Goal: Information Seeking & Learning: Learn about a topic

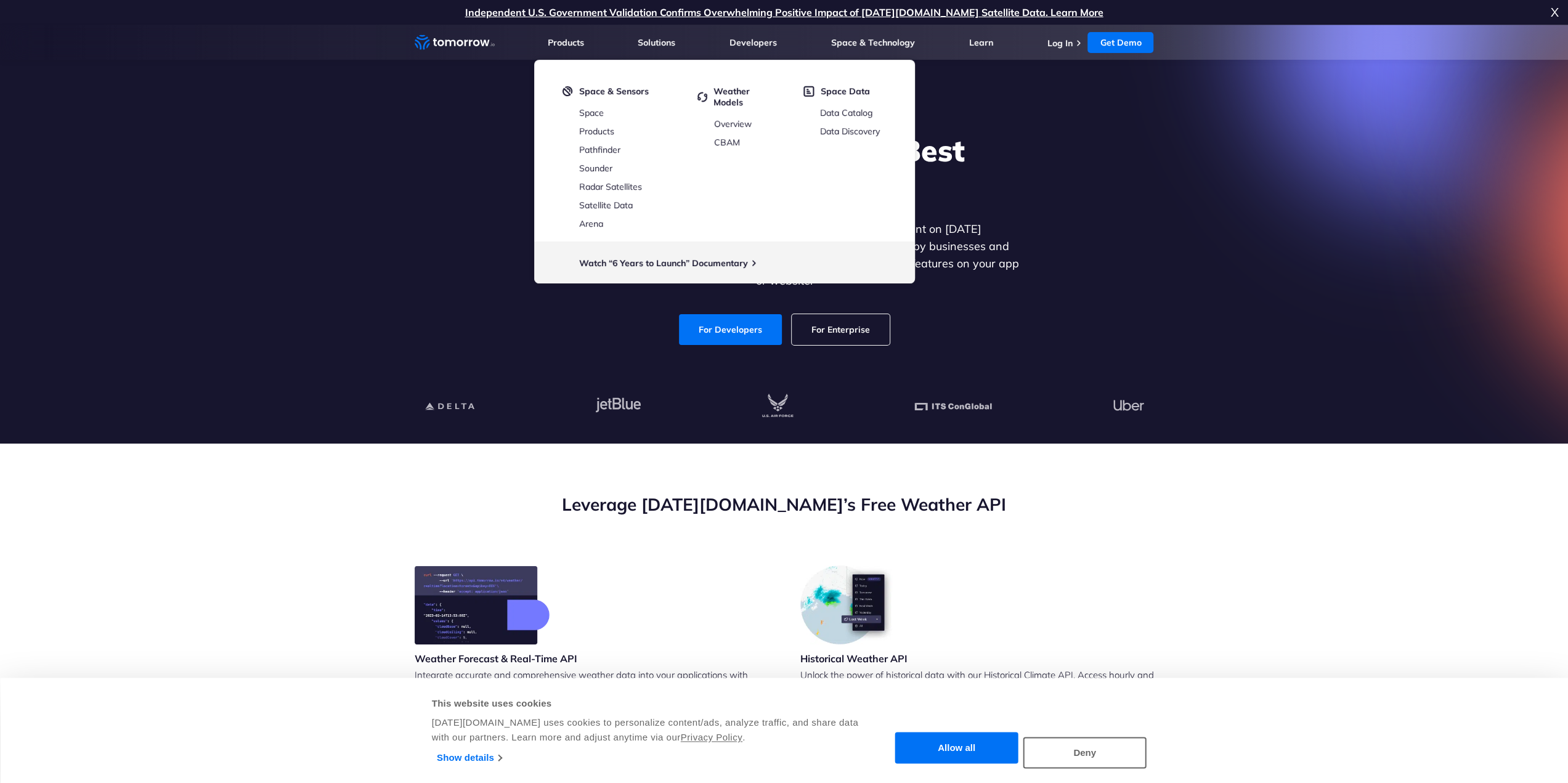
click at [457, 241] on div "Explore the World’s Best Weather API Get reliable and precise weather data thro…" at bounding box center [784, 238] width 759 height 262
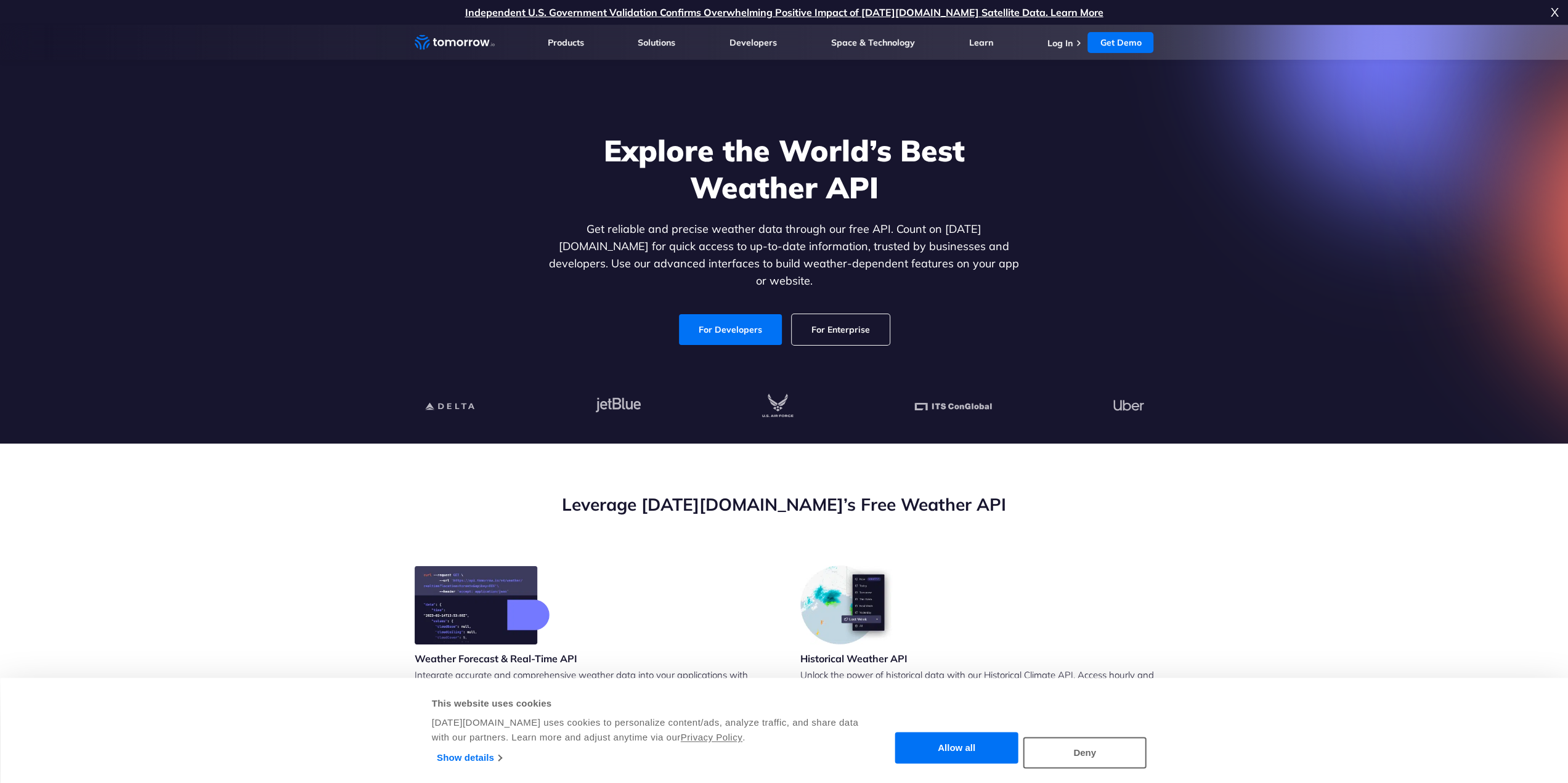
click at [1306, 511] on section "Leverage Tomorrow.io’s Free Weather API Weather Forecast & Real-Time API Integr…" at bounding box center [784, 753] width 1568 height 619
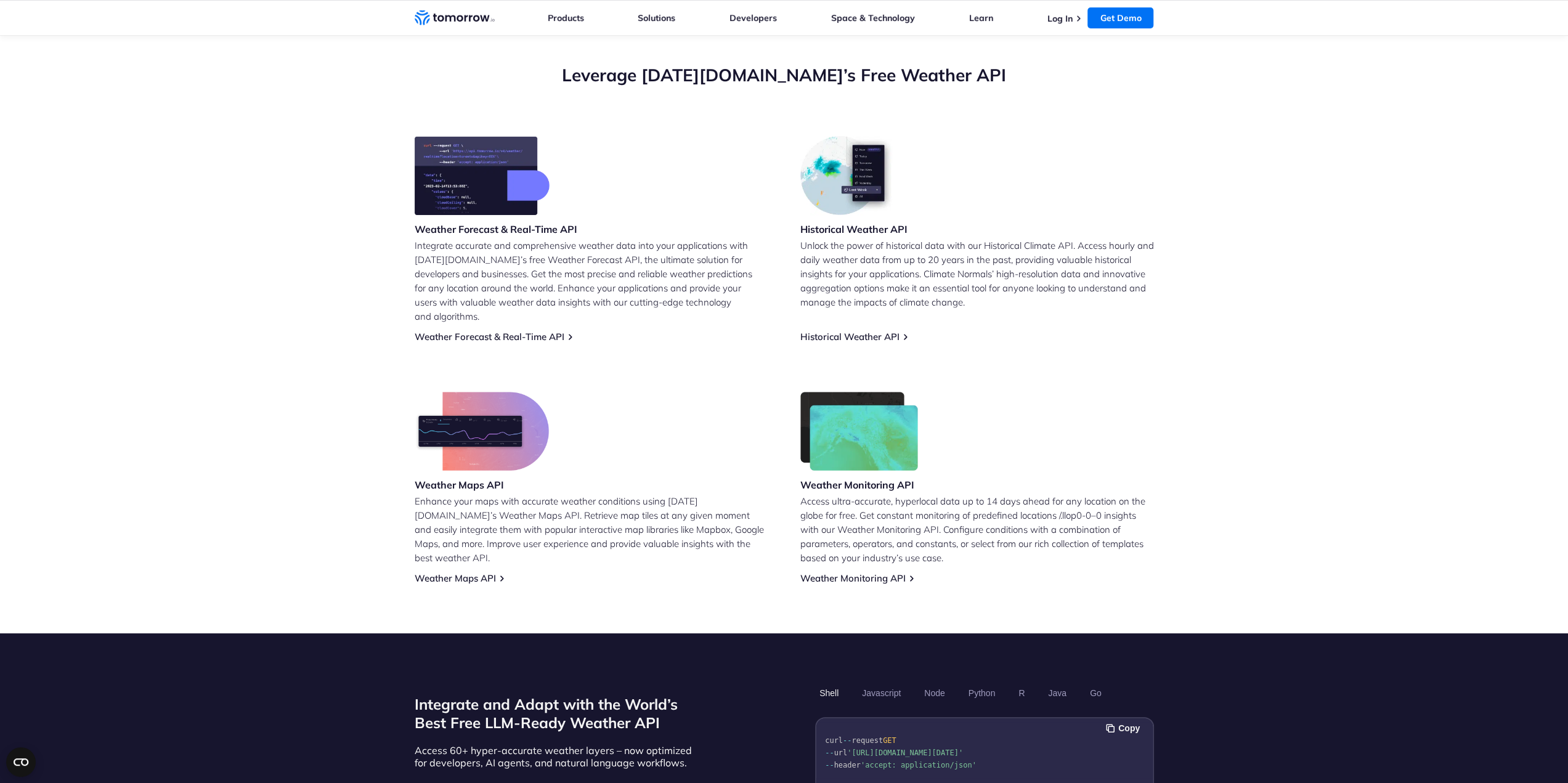
scroll to position [431, 0]
click at [854, 330] on link "Historical Weather API" at bounding box center [849, 336] width 99 height 12
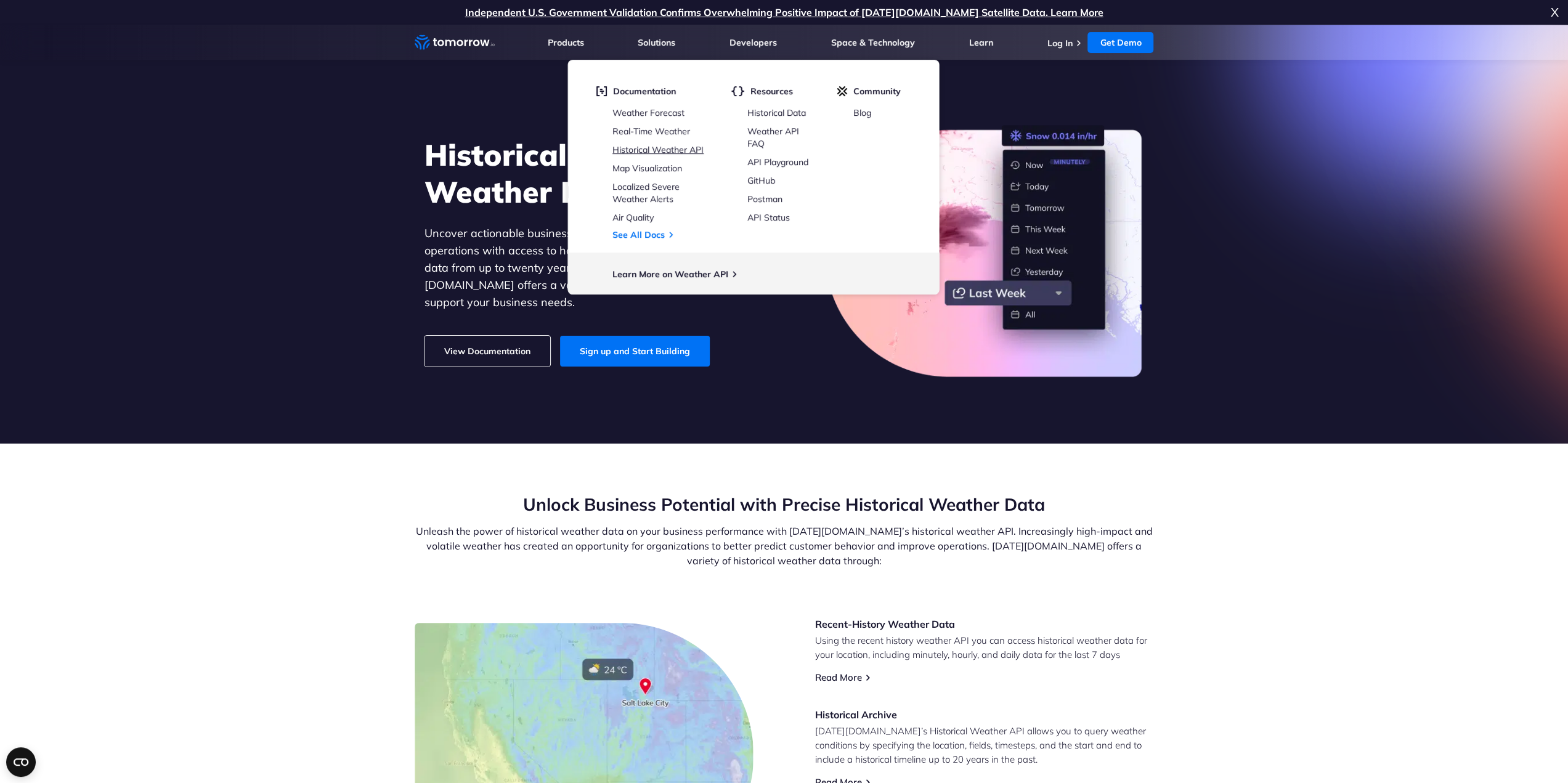
click at [666, 146] on link "Historical Weather API" at bounding box center [658, 149] width 91 height 11
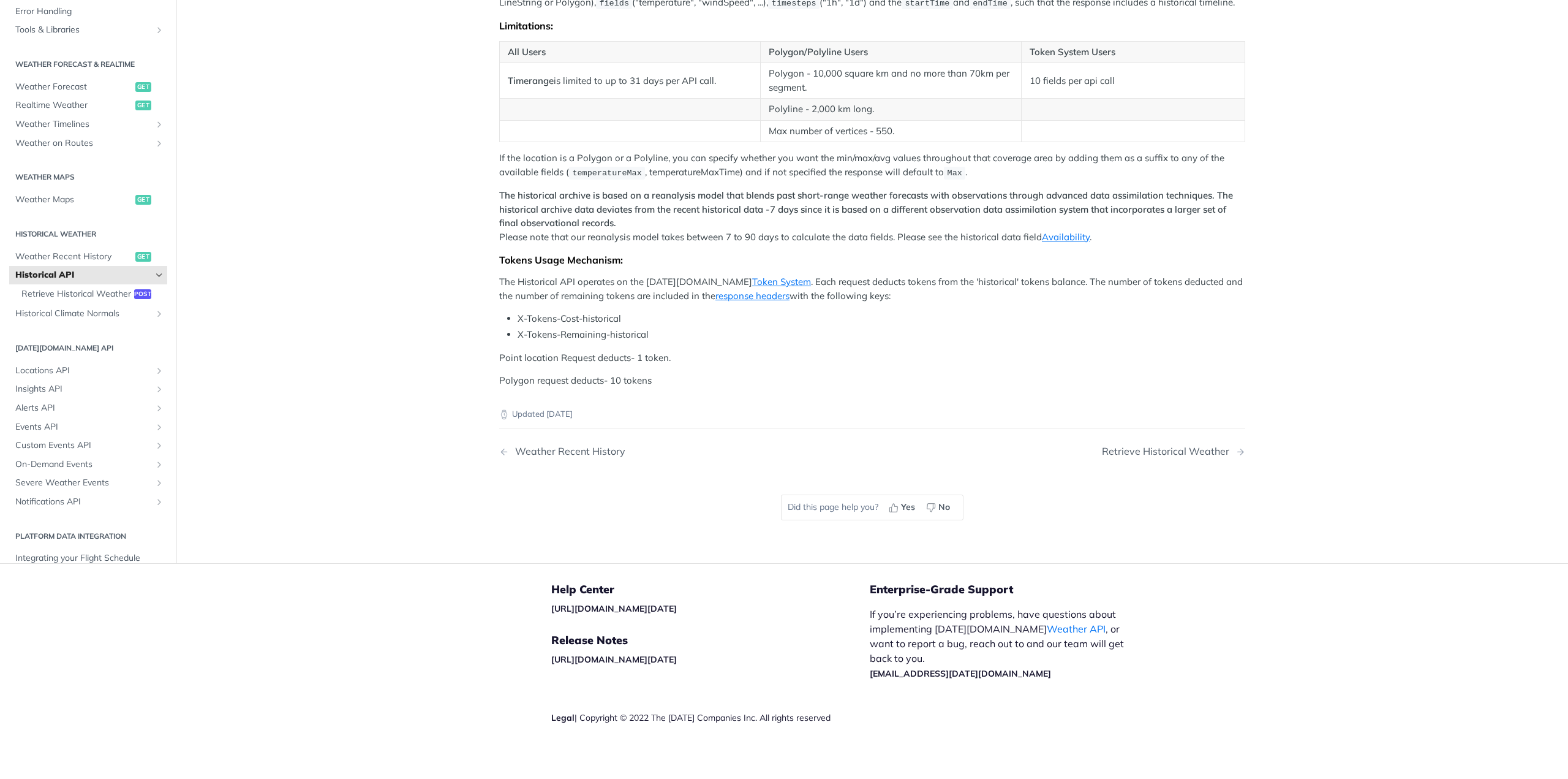
scroll to position [488, 0]
click at [752, 280] on link "Token System" at bounding box center [781, 281] width 59 height 12
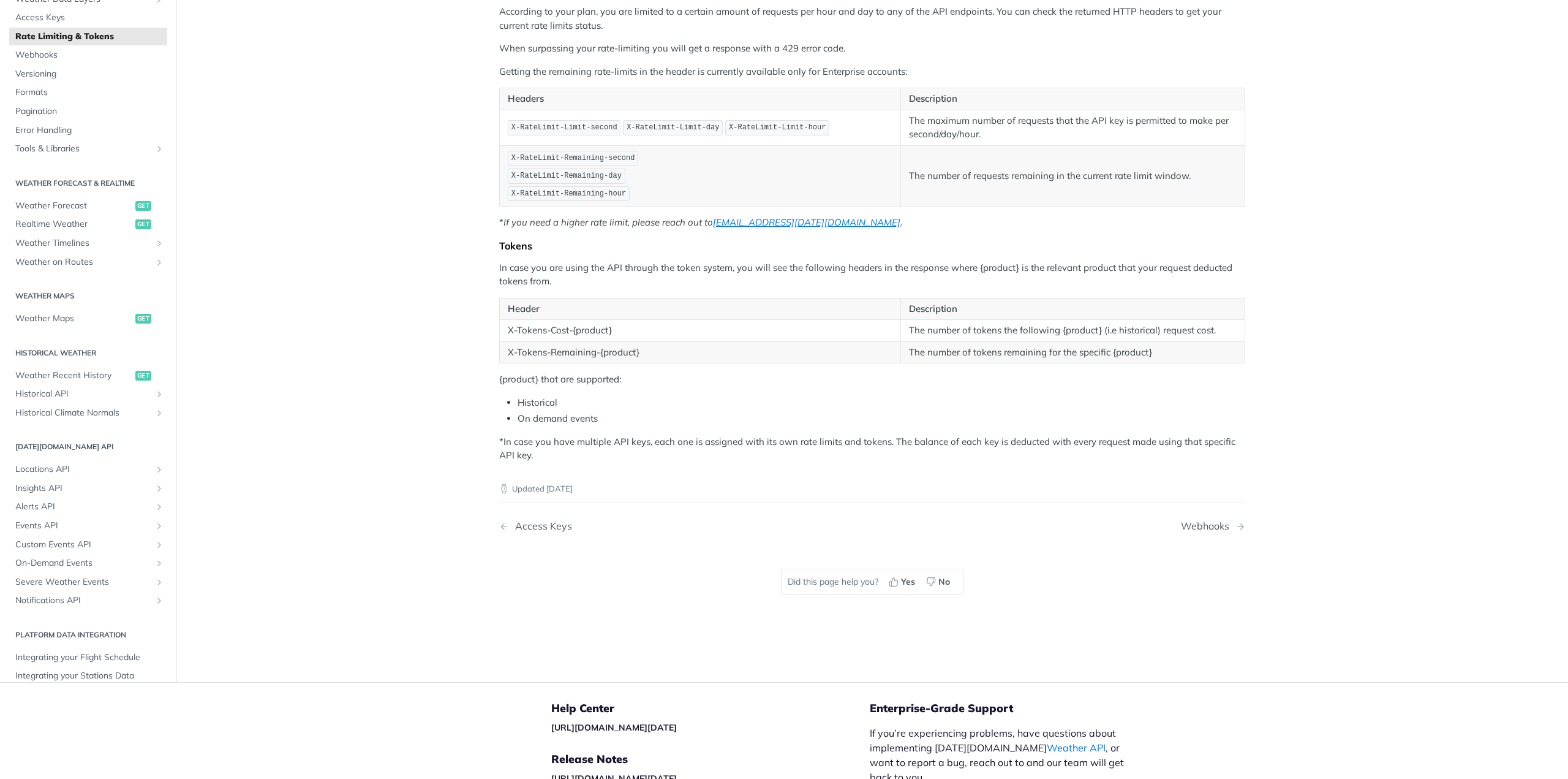
scroll to position [163, 0]
drag, startPoint x: 506, startPoint y: 263, endPoint x: 804, endPoint y: 265, distance: 298.0
click at [804, 265] on p "In case you are using the API through the token system, you will see the follow…" at bounding box center [872, 275] width 746 height 28
click at [781, 380] on p "{product} that are supported:" at bounding box center [872, 378] width 746 height 14
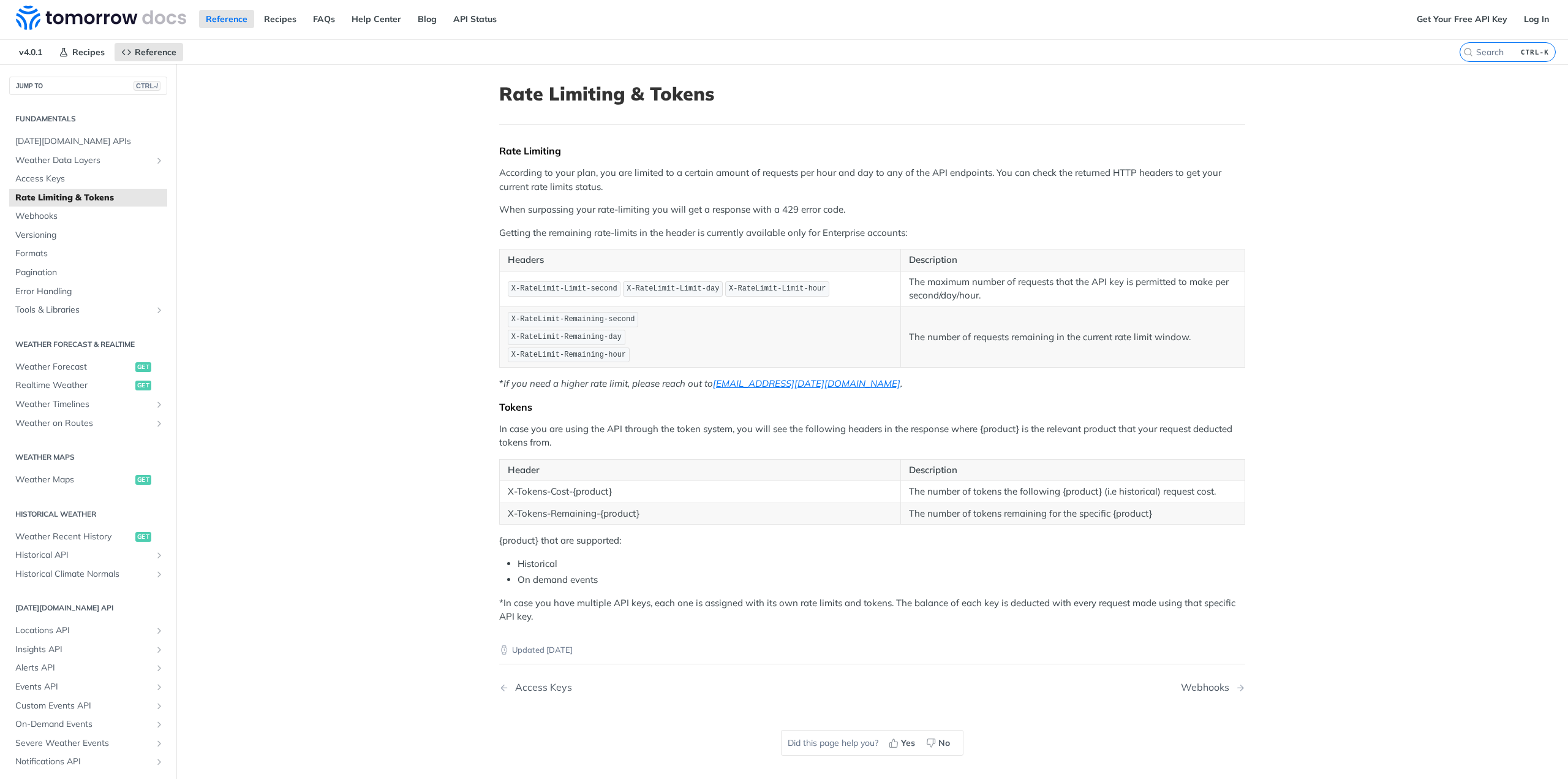
scroll to position [0, 0]
click at [1445, 19] on link "Get Your Free API Key" at bounding box center [1461, 20] width 104 height 18
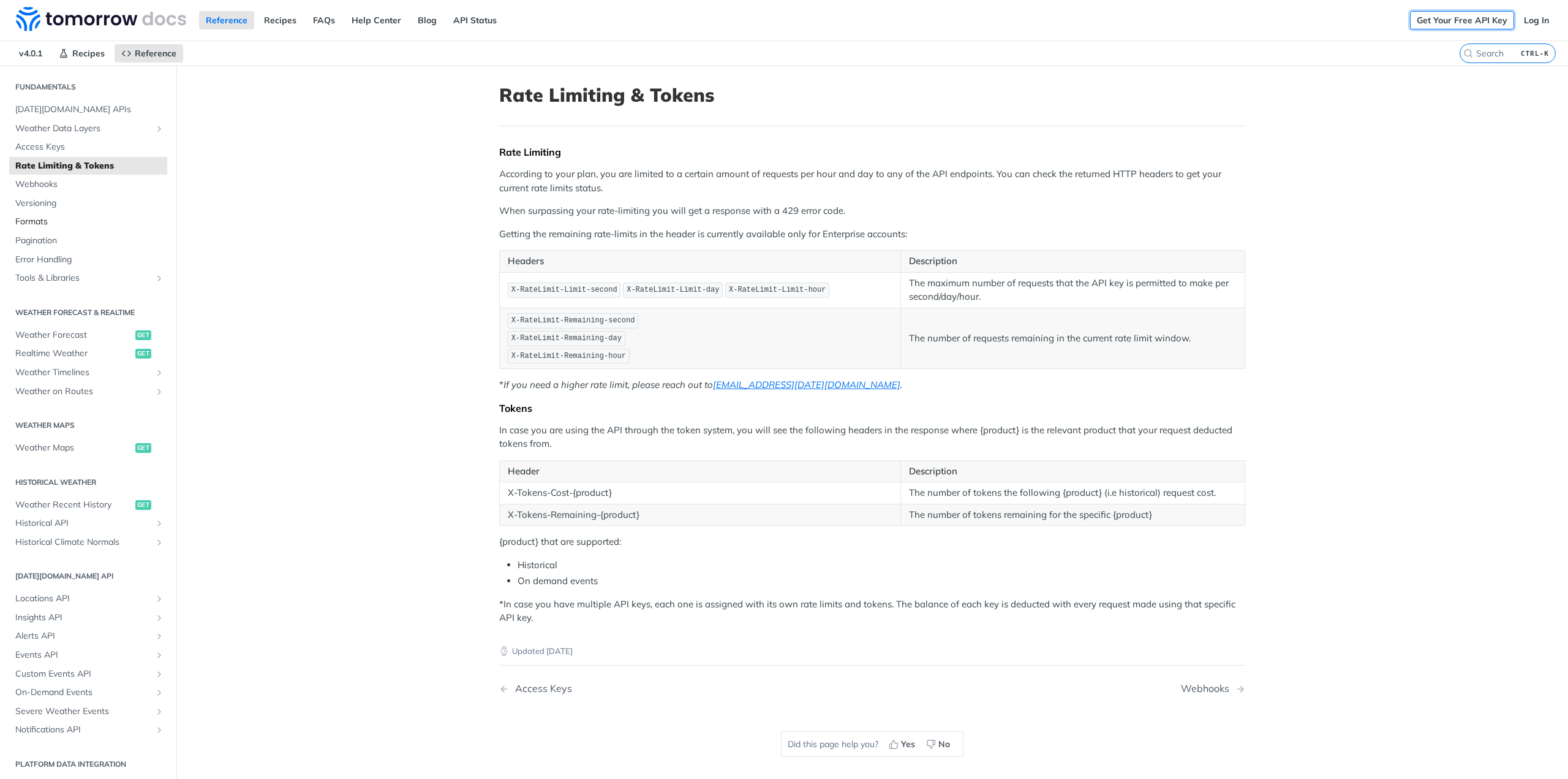
scroll to position [35, 0]
click at [320, 18] on link "FAQs" at bounding box center [324, 20] width 36 height 18
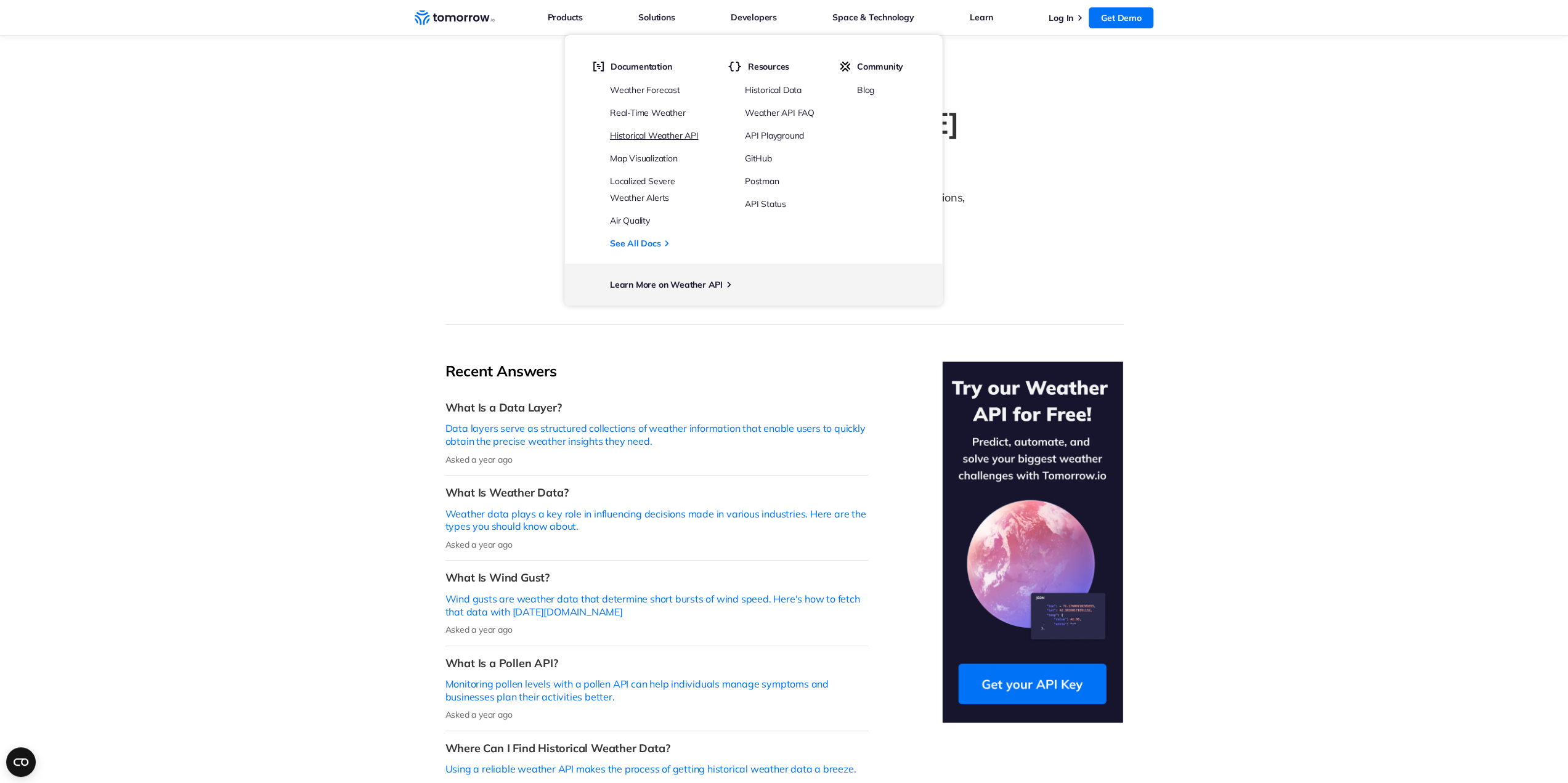
click at [636, 132] on link "Historical Weather API" at bounding box center [654, 135] width 89 height 11
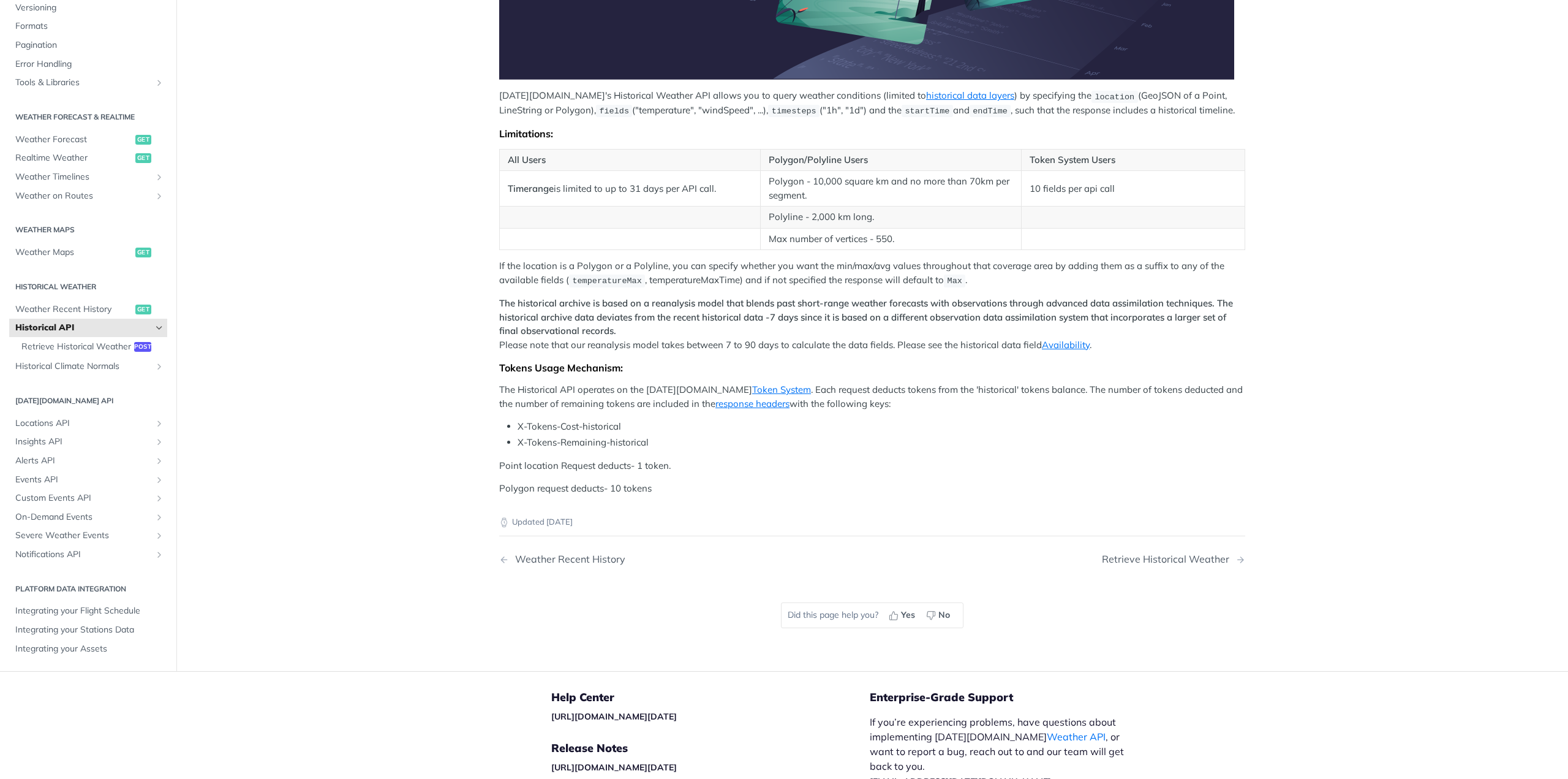
scroll to position [380, 0]
drag, startPoint x: 1162, startPoint y: 185, endPoint x: 1027, endPoint y: 183, distance: 135.0
click at [1027, 183] on td "10 fields per api call" at bounding box center [1132, 188] width 223 height 36
click at [878, 202] on td "Polygon - 10,000 square km and no more than 70km per segment." at bounding box center [891, 188] width 261 height 36
drag, startPoint x: 905, startPoint y: 234, endPoint x: 752, endPoint y: 170, distance: 165.8
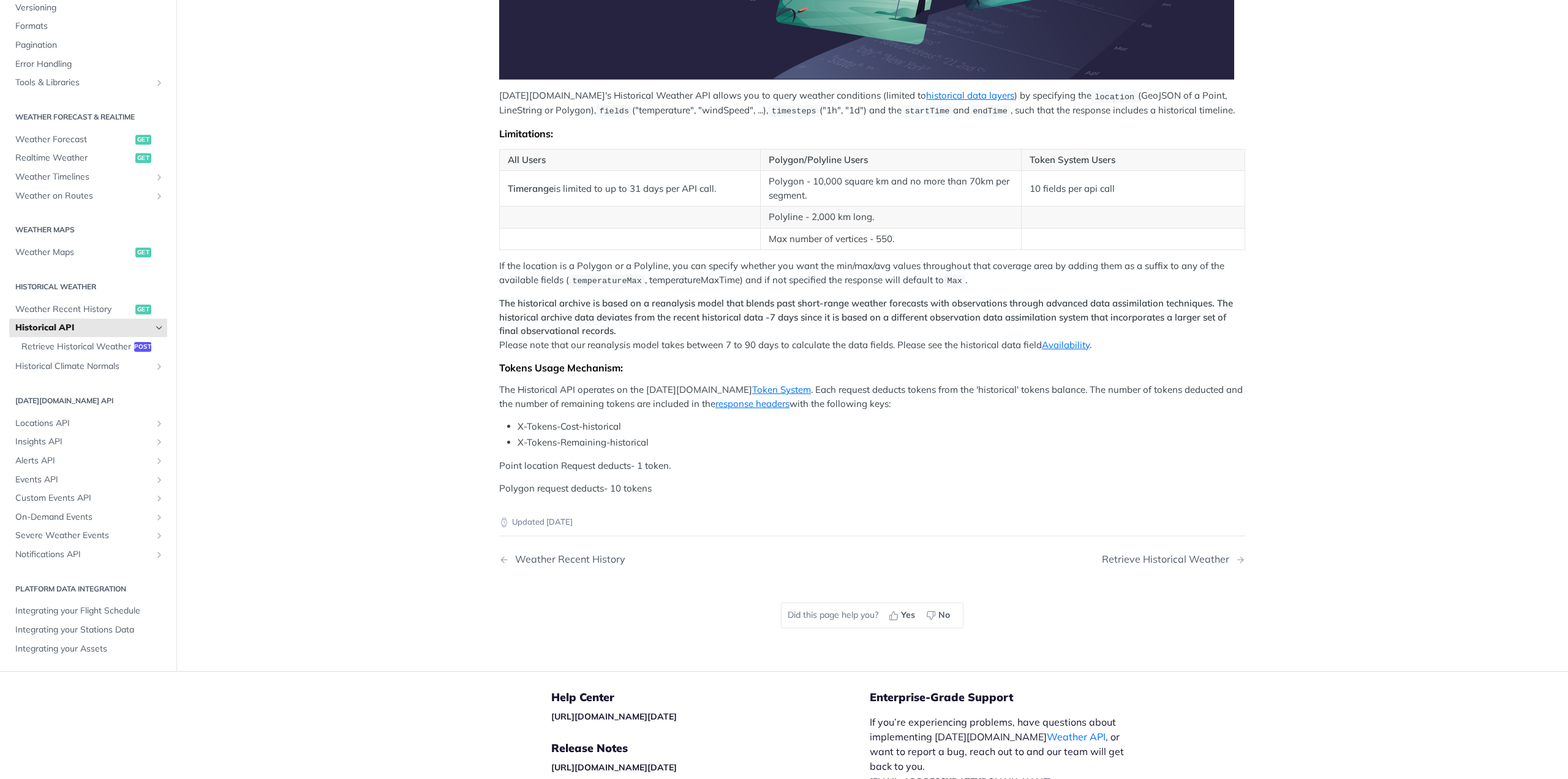
click at [752, 171] on tbody "Timerange is limited to up to 31 days per API call. Polygon - 10,000 square km …" at bounding box center [873, 210] width 746 height 79
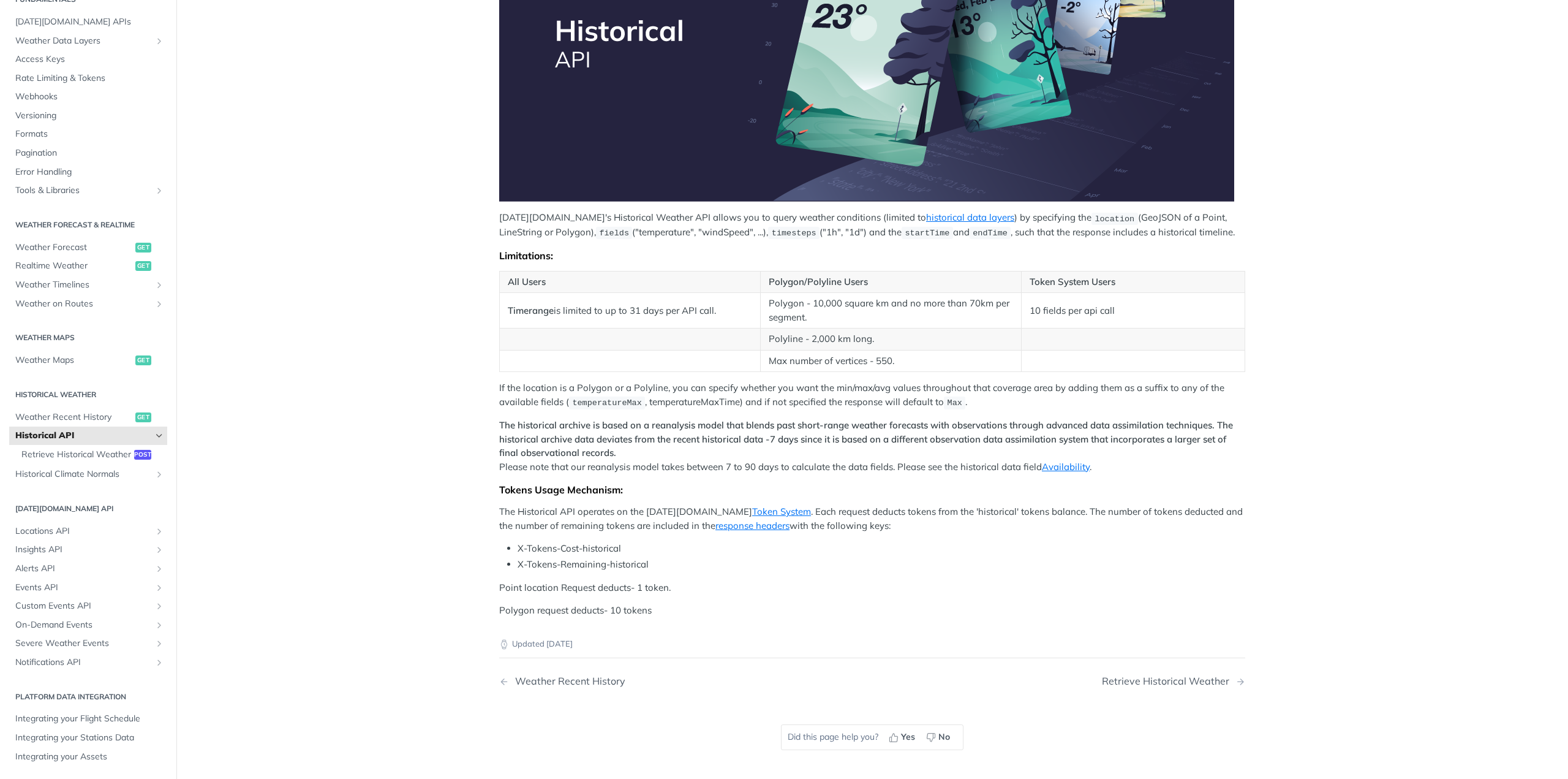
scroll to position [258, 0]
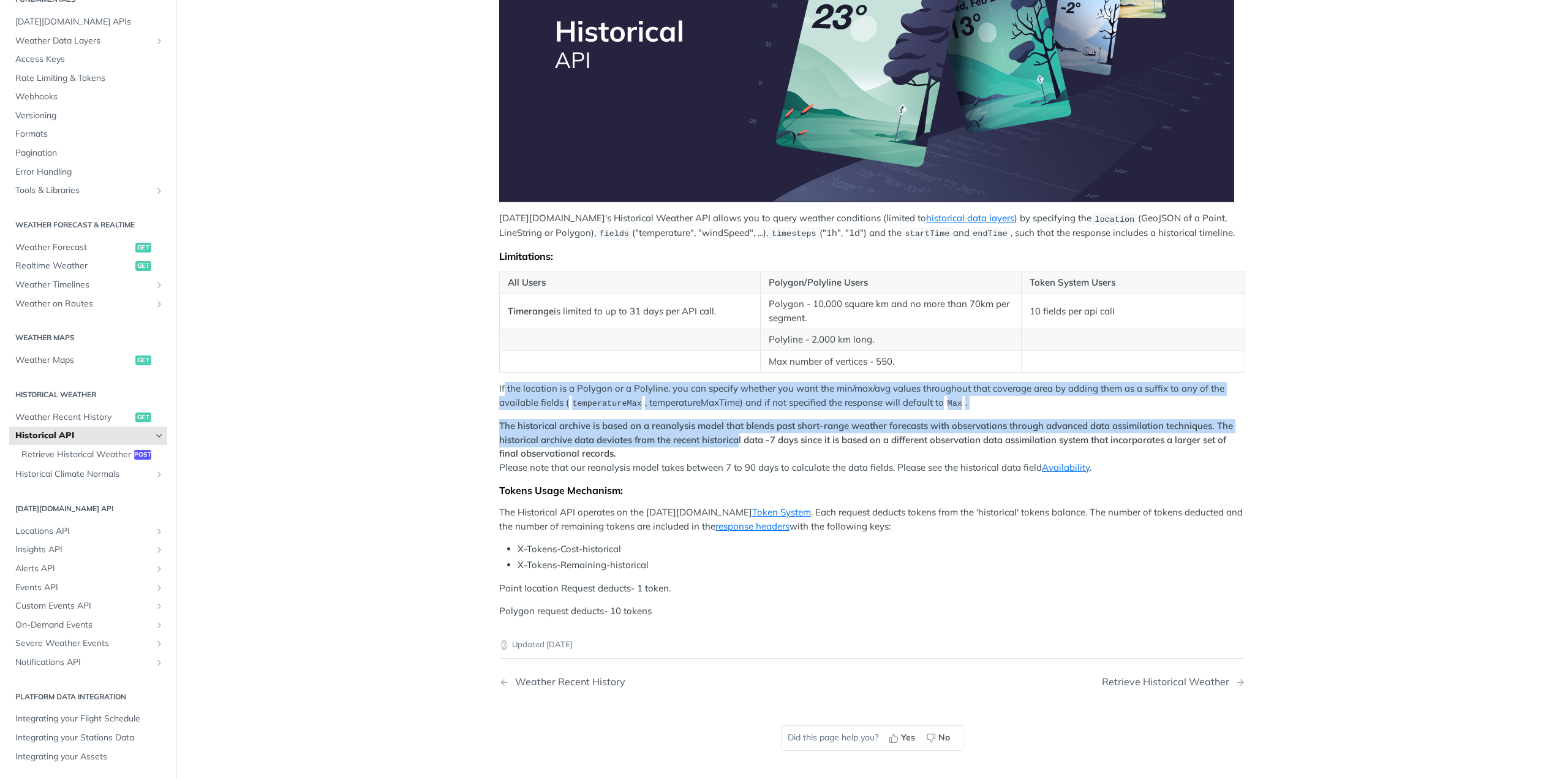
drag, startPoint x: 500, startPoint y: 384, endPoint x: 735, endPoint y: 434, distance: 240.3
click at [735, 434] on div "[DATE][DOMAIN_NAME]'s Historical Weather API allows you to query weather condit…" at bounding box center [872, 253] width 746 height 730
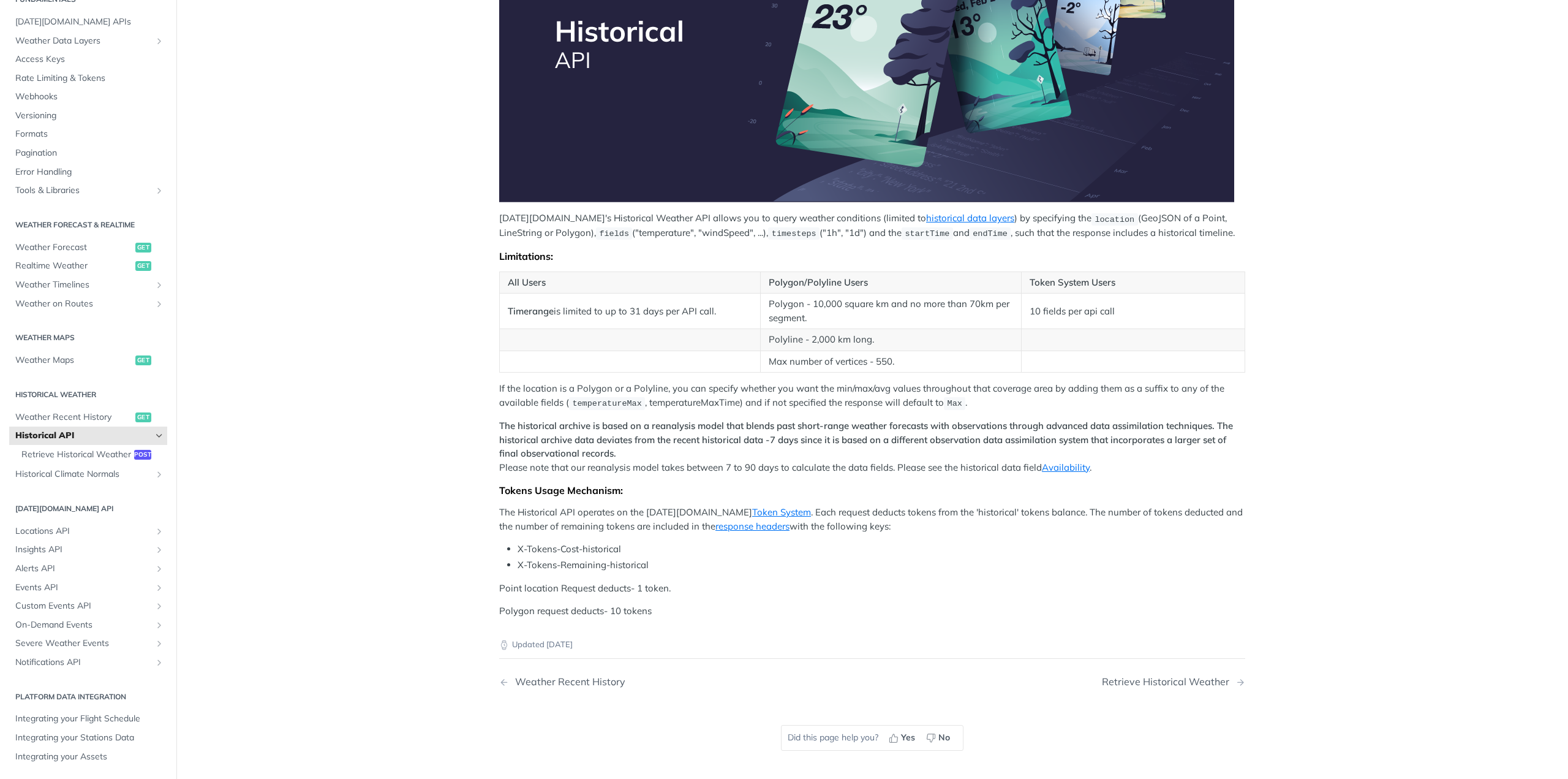
click at [860, 434] on strong "The historical archive is based on a reanalysis model that blends past short-ra…" at bounding box center [866, 440] width 734 height 39
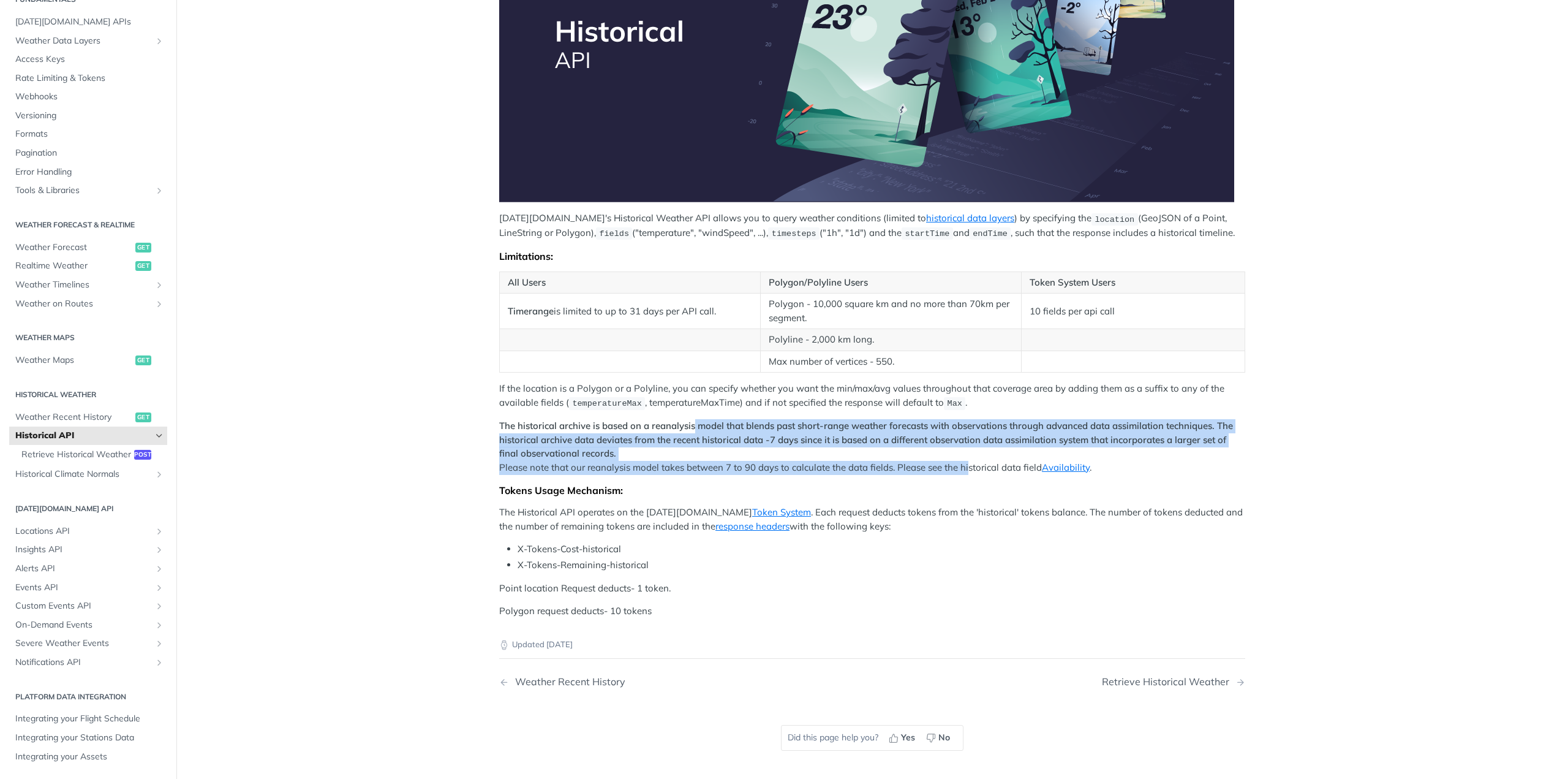
drag, startPoint x: 709, startPoint y: 427, endPoint x: 964, endPoint y: 467, distance: 258.1
click at [964, 467] on p "The historical archive is based on a reanalysis model that blends past short-ra…" at bounding box center [872, 447] width 746 height 55
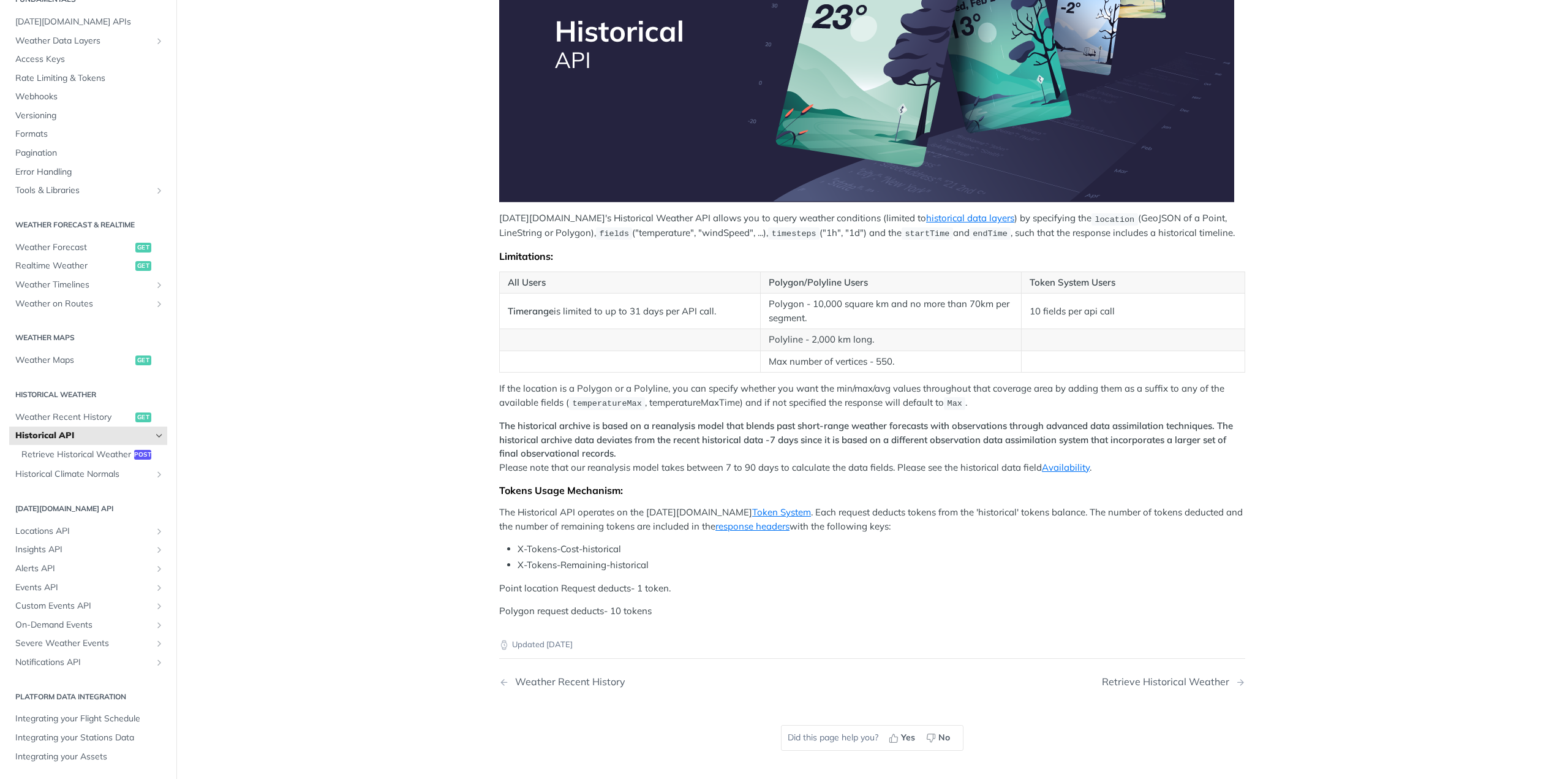
click at [981, 463] on p "The historical archive is based on a reanalysis model that blends past short-ra…" at bounding box center [872, 447] width 746 height 55
click at [752, 506] on link "Token System" at bounding box center [781, 512] width 59 height 12
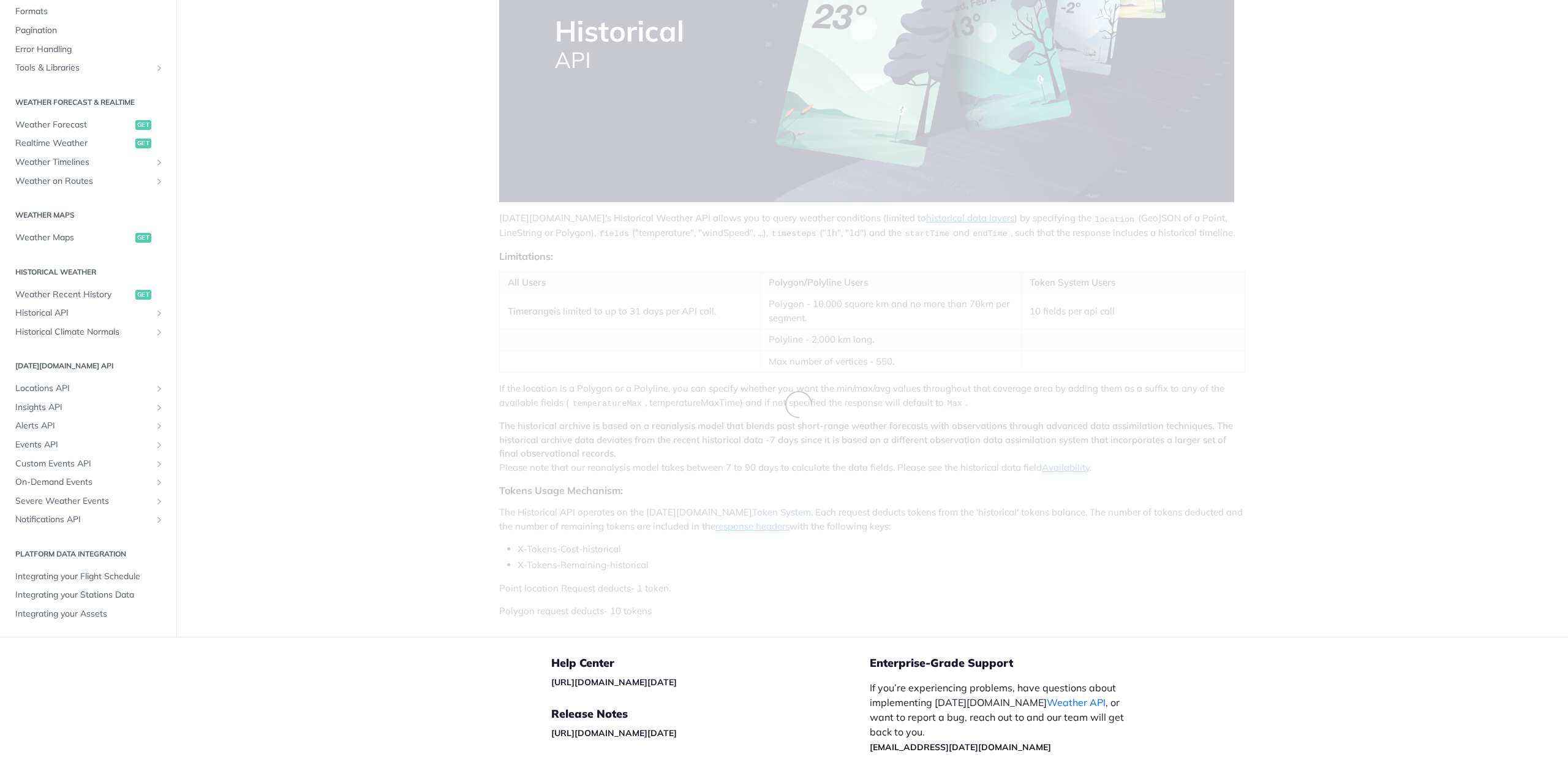
scroll to position [285, 0]
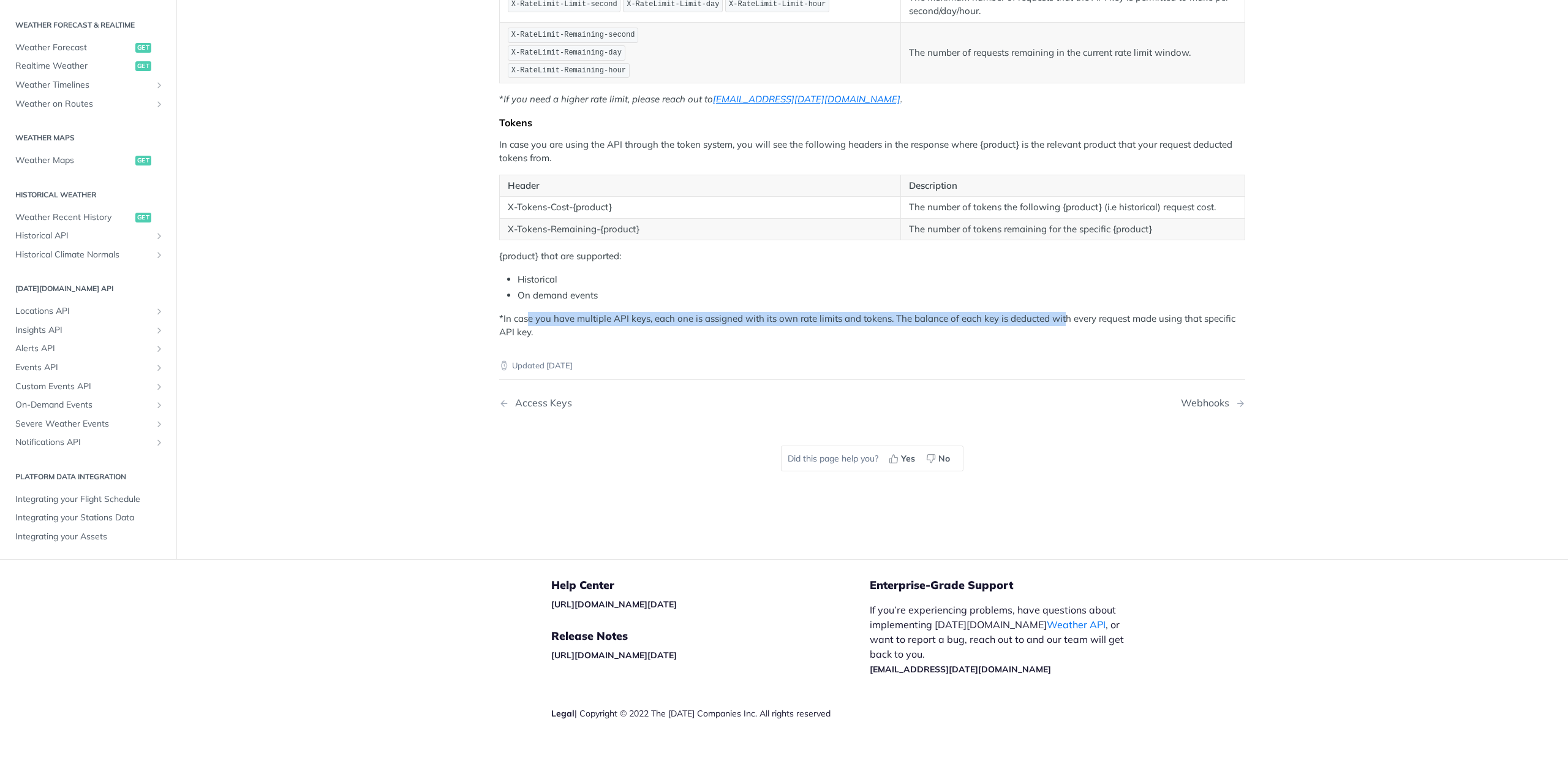
drag, startPoint x: 525, startPoint y: 313, endPoint x: 1060, endPoint y: 307, distance: 535.0
click at [1060, 312] on p "*In case you have multiple API keys, each one is assigned with its own rate lim…" at bounding box center [872, 326] width 746 height 28
click at [768, 279] on li "Historical" at bounding box center [881, 280] width 727 height 14
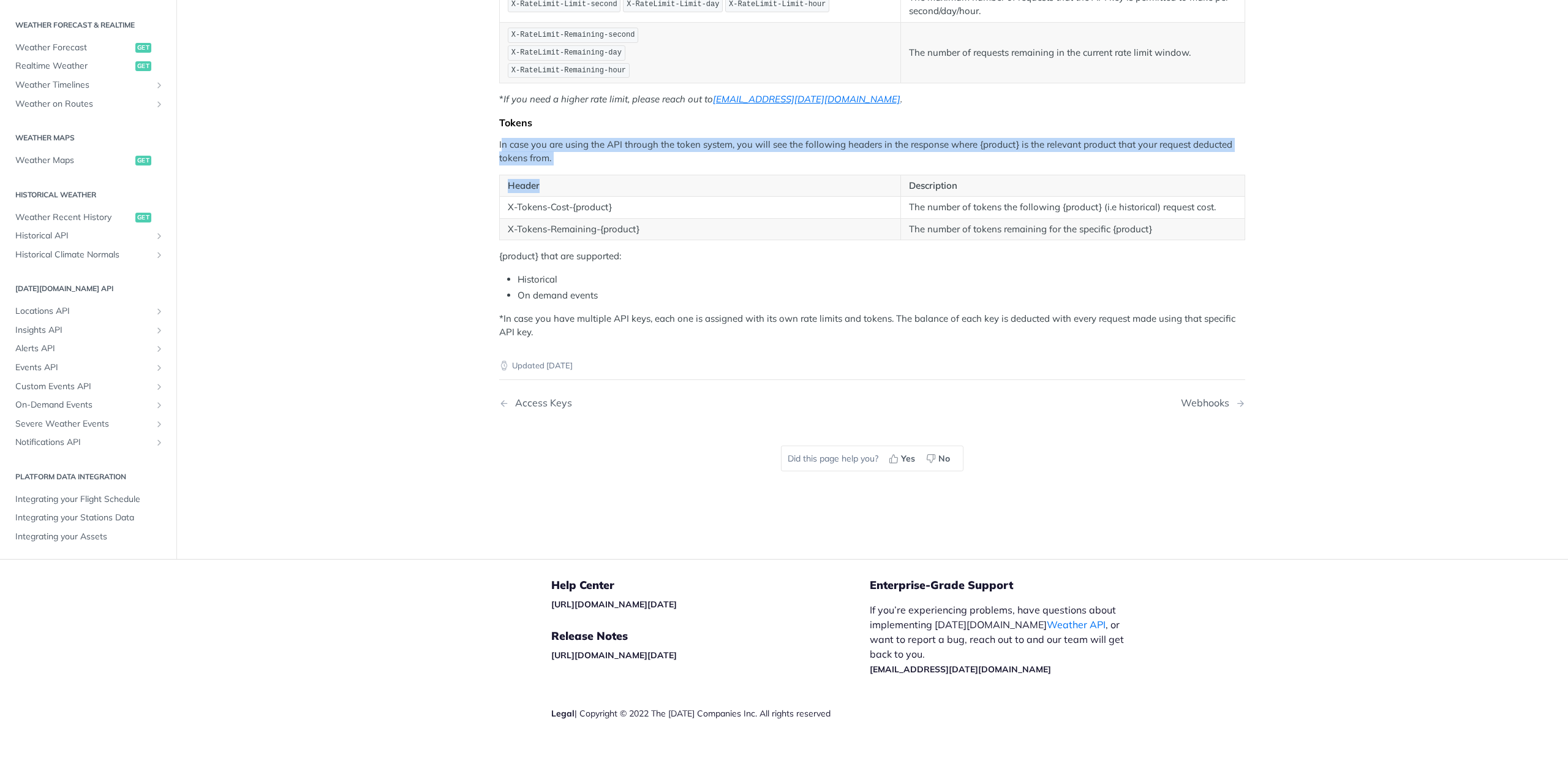
drag, startPoint x: 663, startPoint y: 158, endPoint x: 609, endPoint y: 172, distance: 55.8
click at [609, 172] on div "Rate Limiting According to your plan, you are limited to a certain amount of re…" at bounding box center [872, 100] width 746 height 479
click at [576, 147] on p "In case you are using the API through the token system, you will see the follow…" at bounding box center [872, 152] width 746 height 28
drag, startPoint x: 573, startPoint y: 155, endPoint x: 495, endPoint y: 145, distance: 78.6
click at [499, 145] on p "In case you are using the API through the token system, you will see the follow…" at bounding box center [872, 152] width 746 height 28
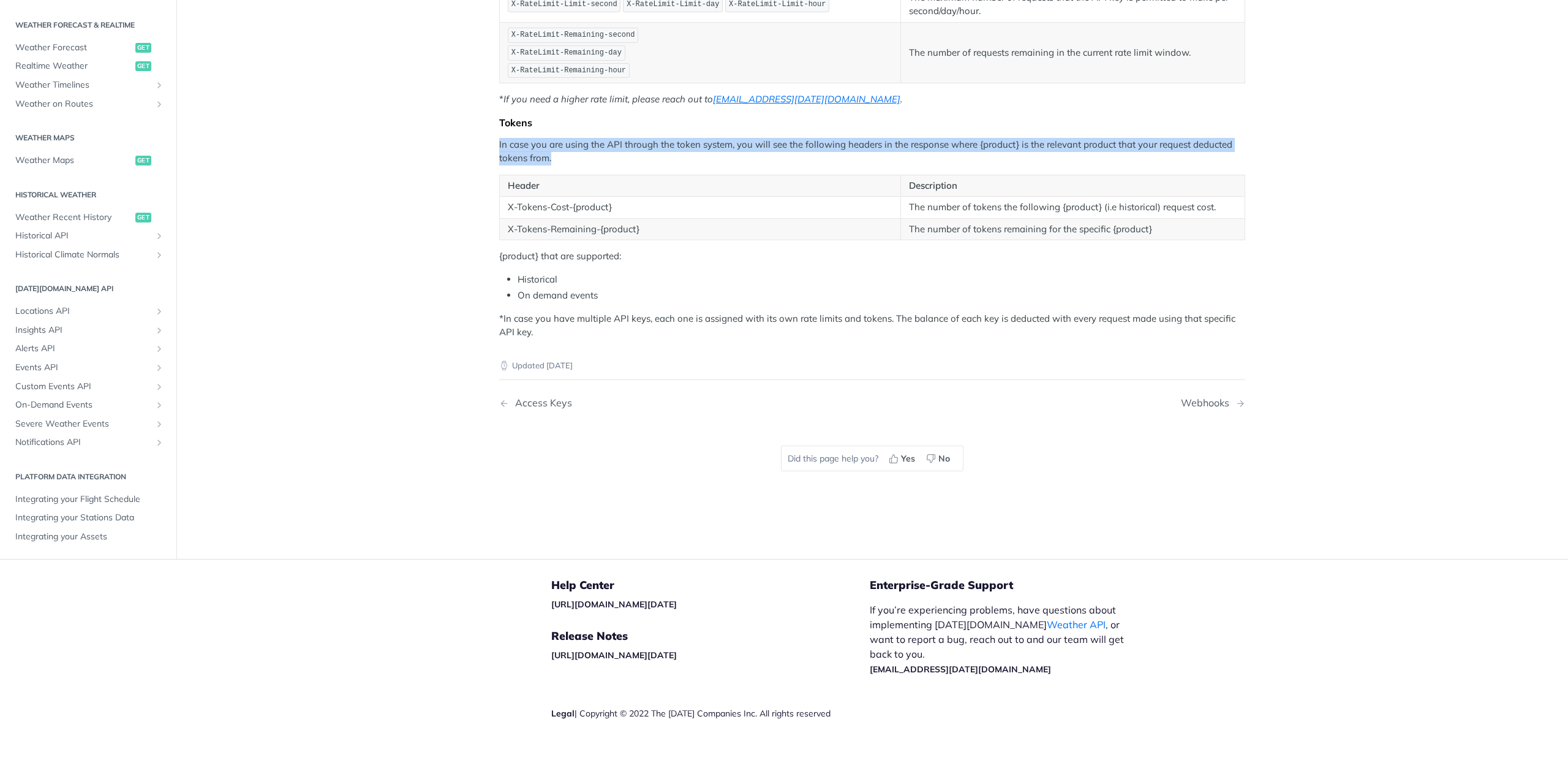
click at [639, 146] on p "In case you are using the API through the token system, you will see the follow…" at bounding box center [872, 152] width 746 height 28
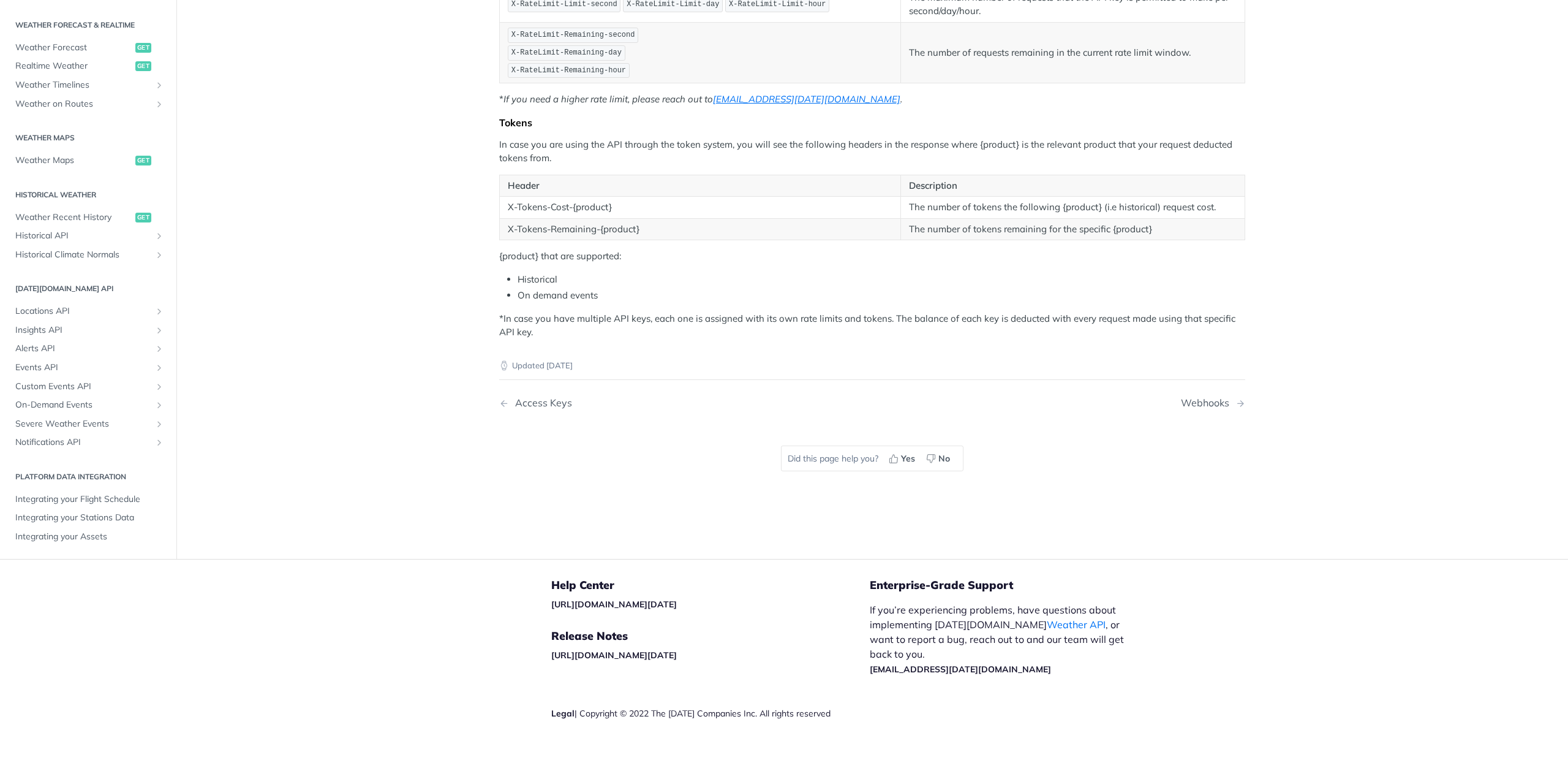
click at [666, 139] on p "In case you are using the API through the token system, you will see the follow…" at bounding box center [872, 152] width 746 height 28
drag, startPoint x: 503, startPoint y: 202, endPoint x: 637, endPoint y: 229, distance: 136.7
click at [610, 220] on tbody "X-Tokens-Cost-{product} The number of tokens the following {product} (i.e histo…" at bounding box center [873, 218] width 746 height 44
drag, startPoint x: 657, startPoint y: 237, endPoint x: 673, endPoint y: 239, distance: 16.1
click at [660, 237] on div "Rate Limiting According to your plan, you are limited to a certain amount of re…" at bounding box center [872, 100] width 746 height 479
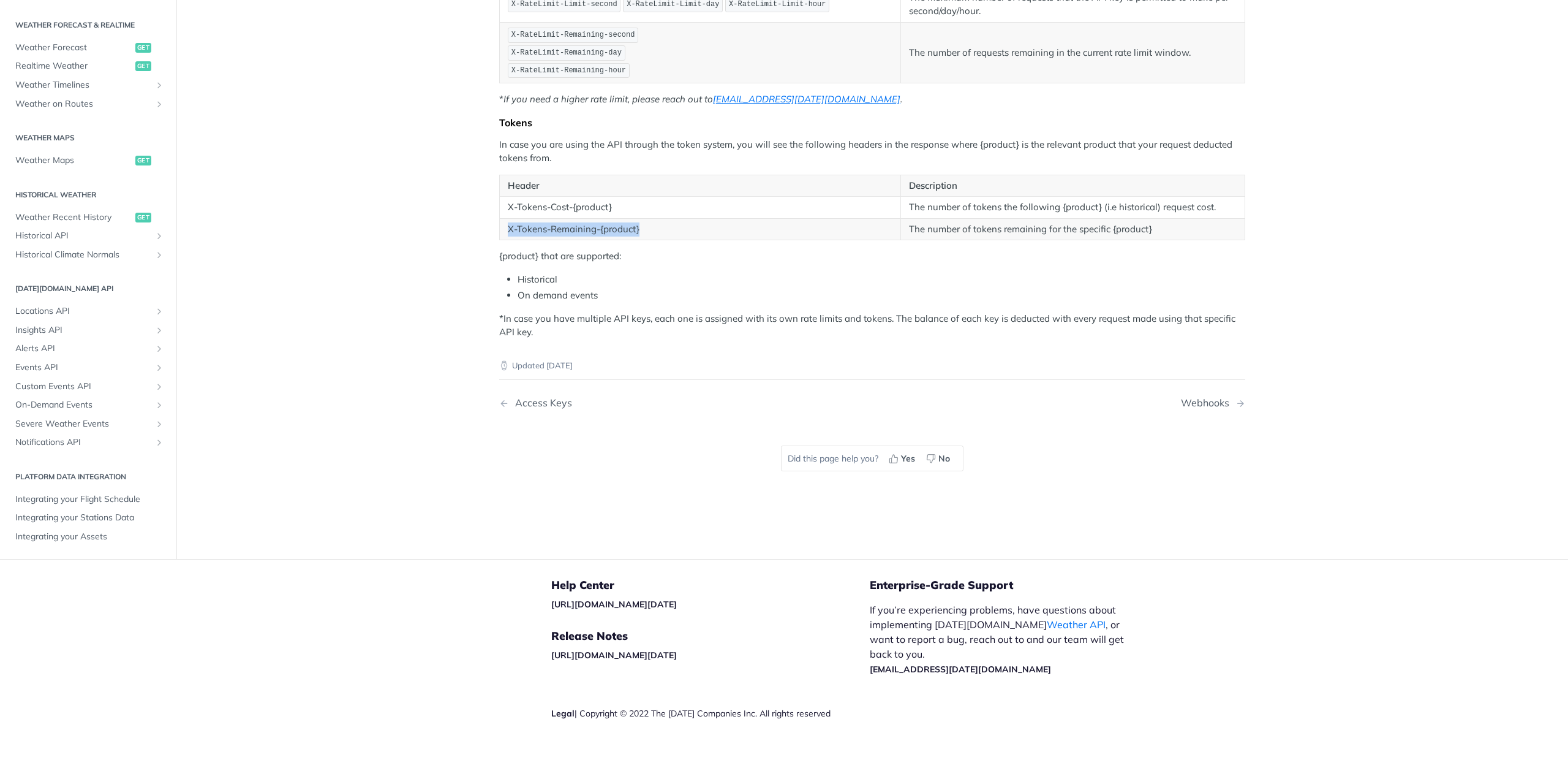
drag, startPoint x: 676, startPoint y: 234, endPoint x: 500, endPoint y: 227, distance: 176.1
click at [500, 227] on td "X-Tokens-Remaining-{product}" at bounding box center [700, 229] width 401 height 22
